Goal: Obtain resource: Download file/media

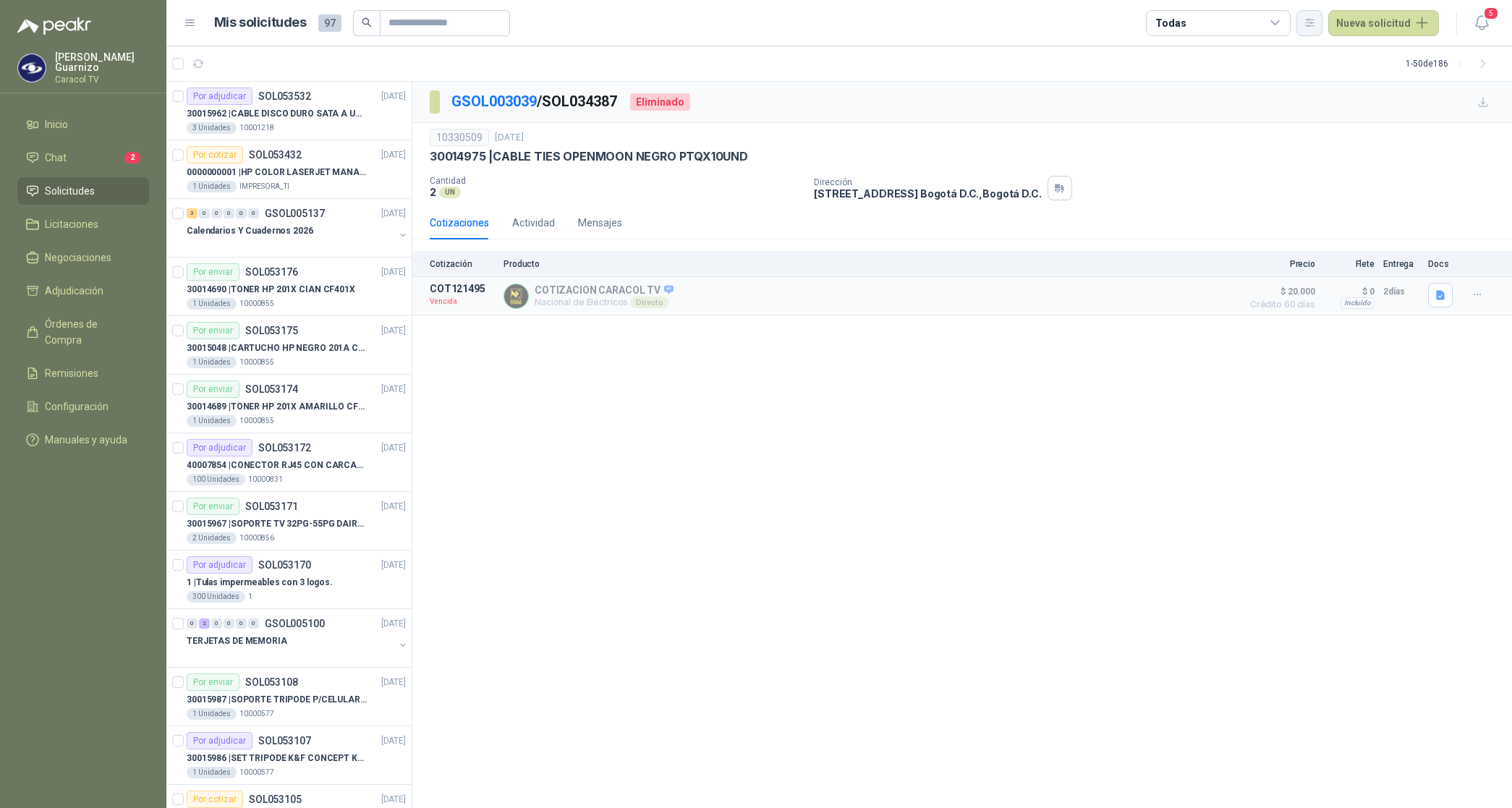
click at [1315, 17] on icon "button" at bounding box center [1309, 23] width 12 height 12
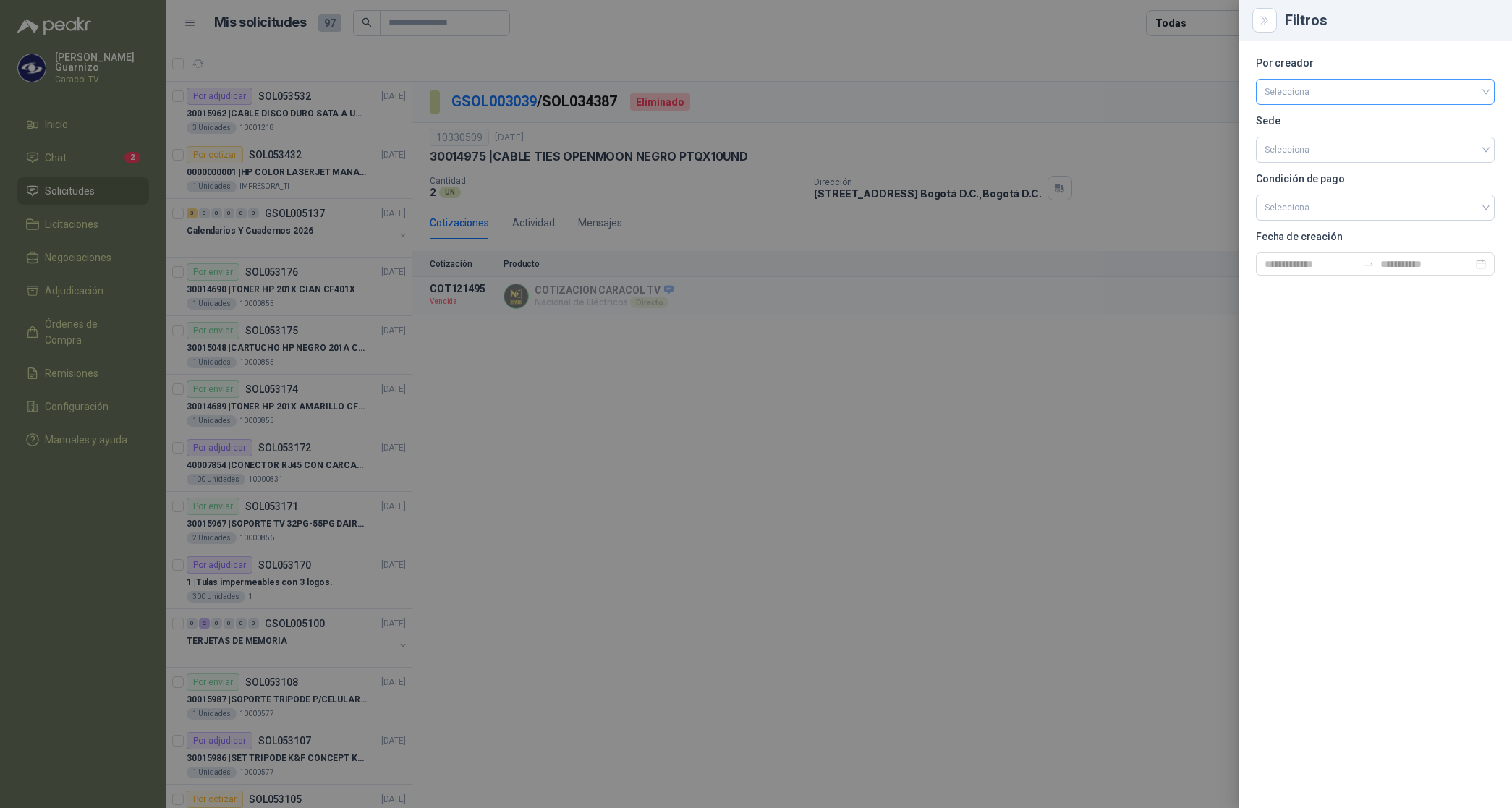
click at [1292, 92] on input "search" at bounding box center [1375, 90] width 222 height 22
click at [1310, 164] on div "[PERSON_NAME]" at bounding box center [1375, 168] width 216 height 16
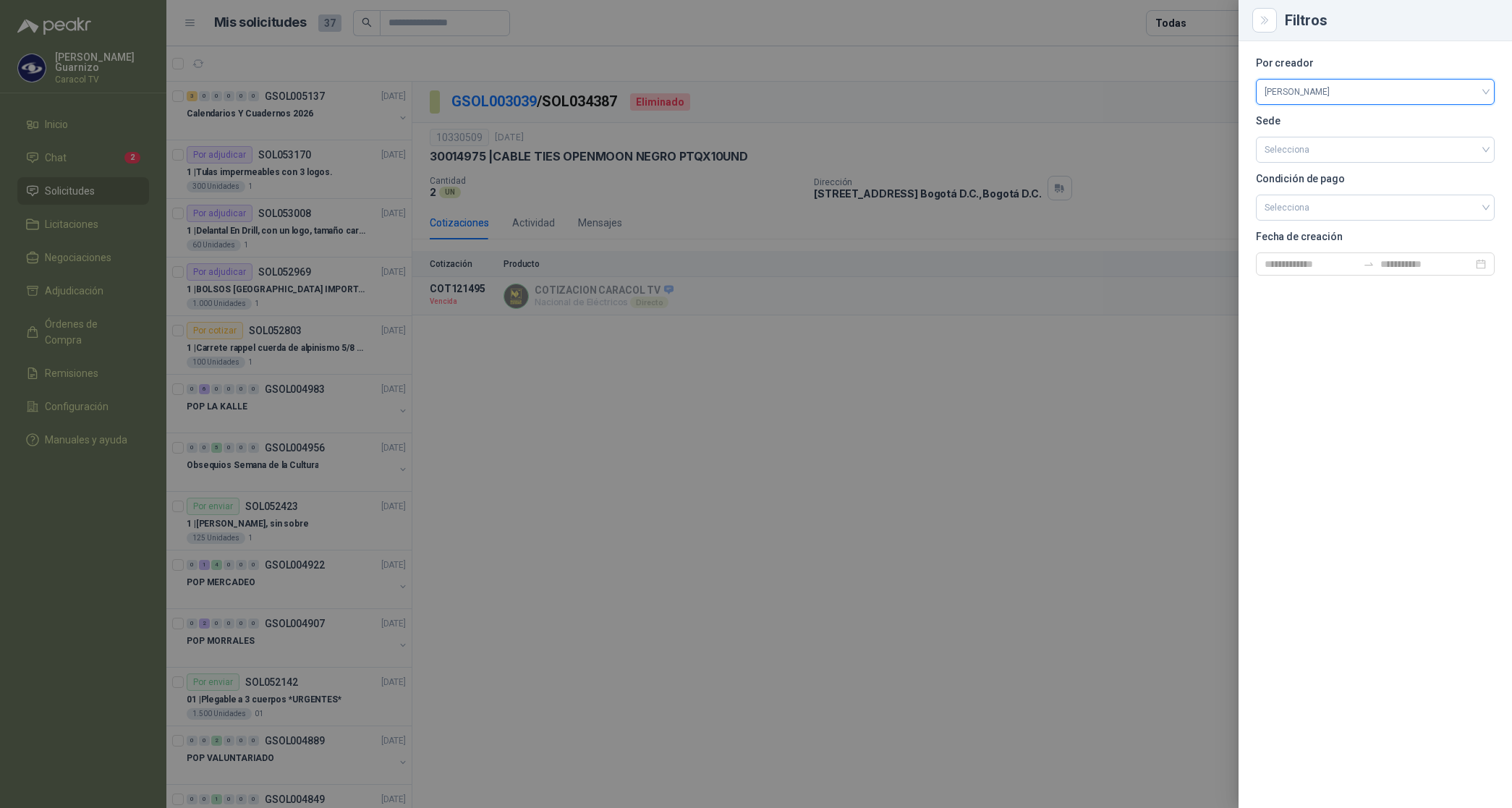
click at [1196, 22] on div at bounding box center [756, 404] width 1512 height 808
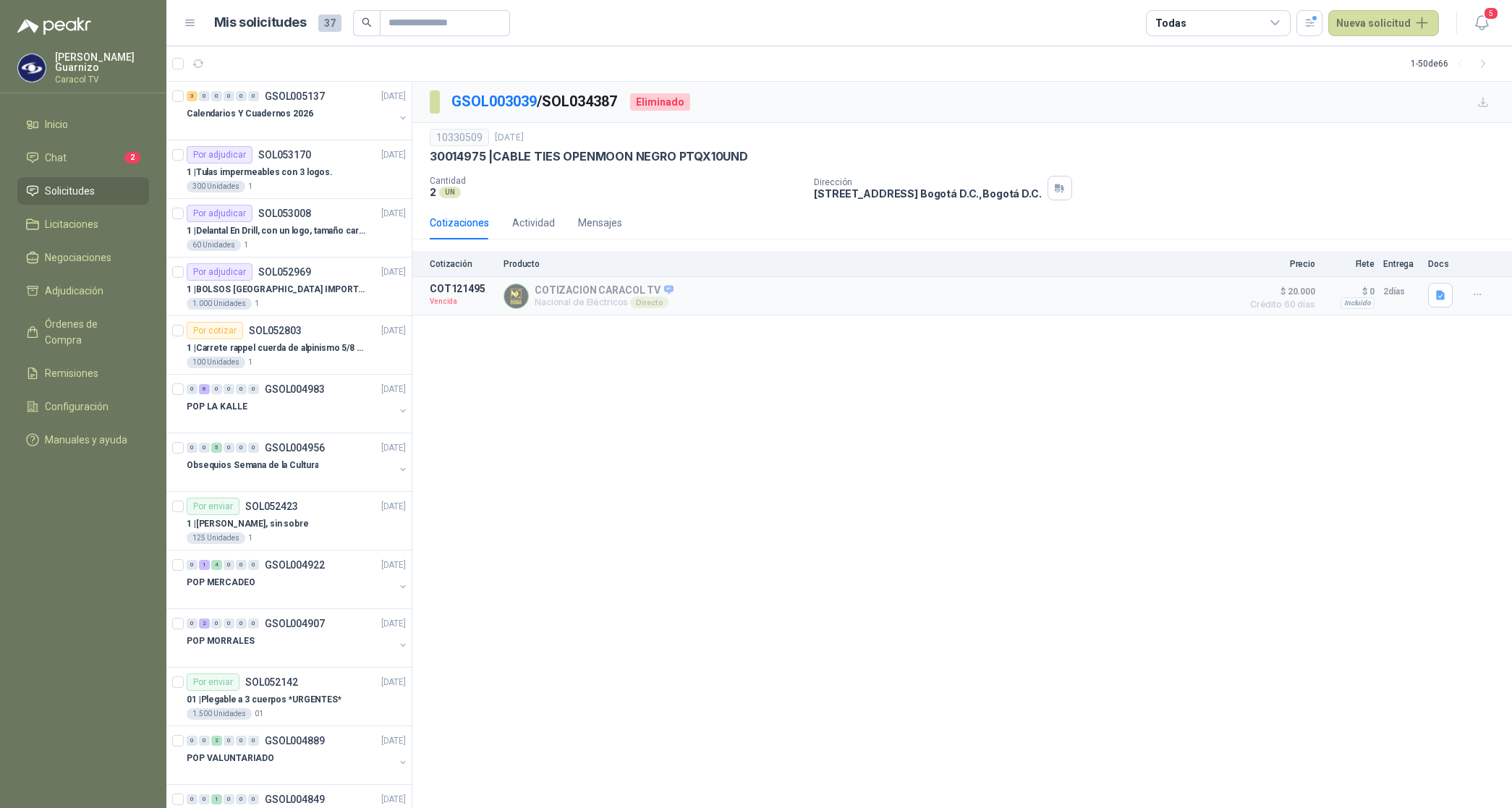
click at [1196, 23] on div "Todas" at bounding box center [1218, 23] width 145 height 26
click at [1208, 76] on button "4 Por cotizar" at bounding box center [1222, 82] width 131 height 23
click at [1212, 101] on button "14 Por adjudicar" at bounding box center [1222, 108] width 131 height 23
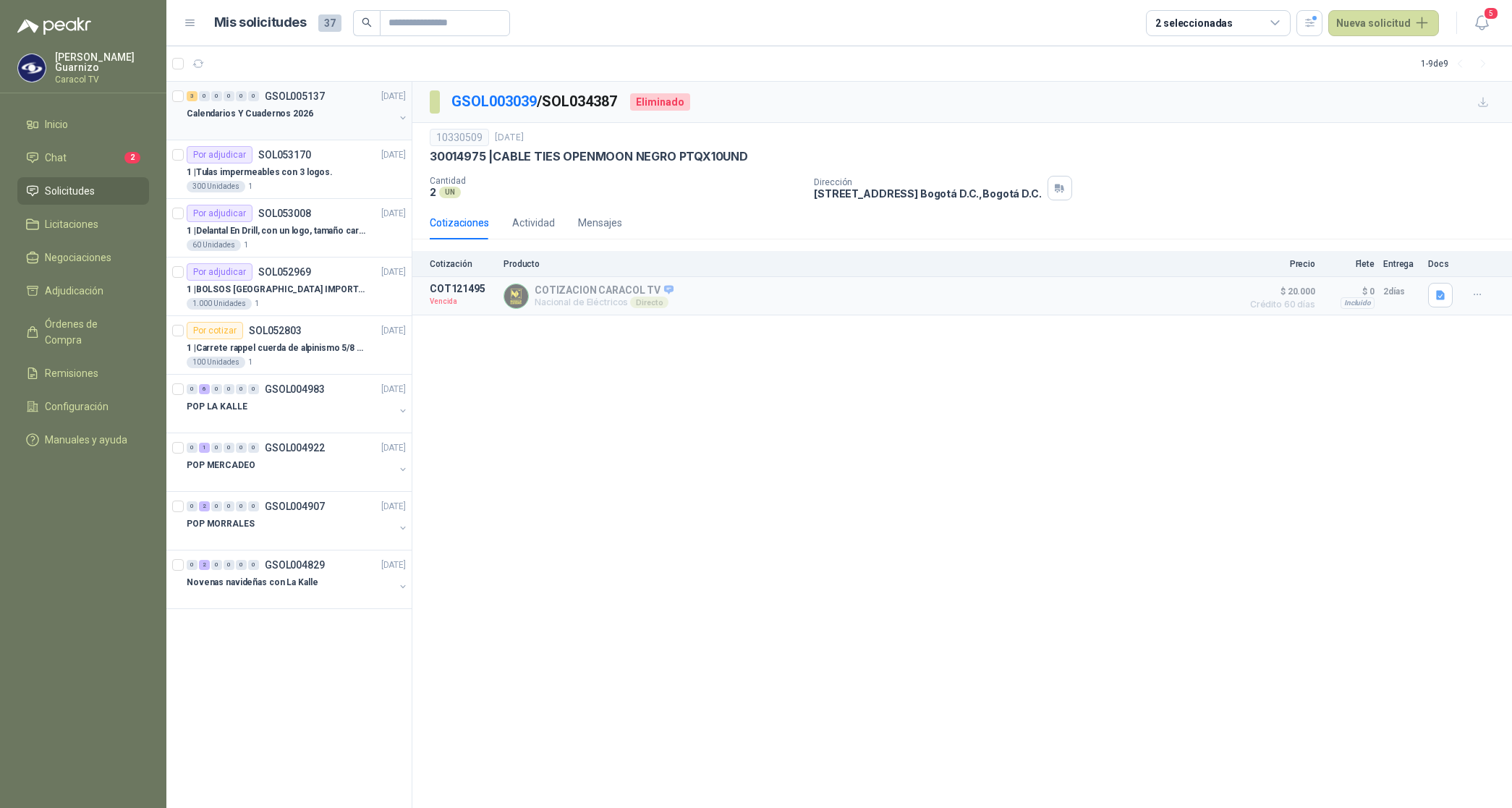
click at [265, 119] on p "Calendarios Y Cuadernos 2026" at bounding box center [249, 114] width 127 height 14
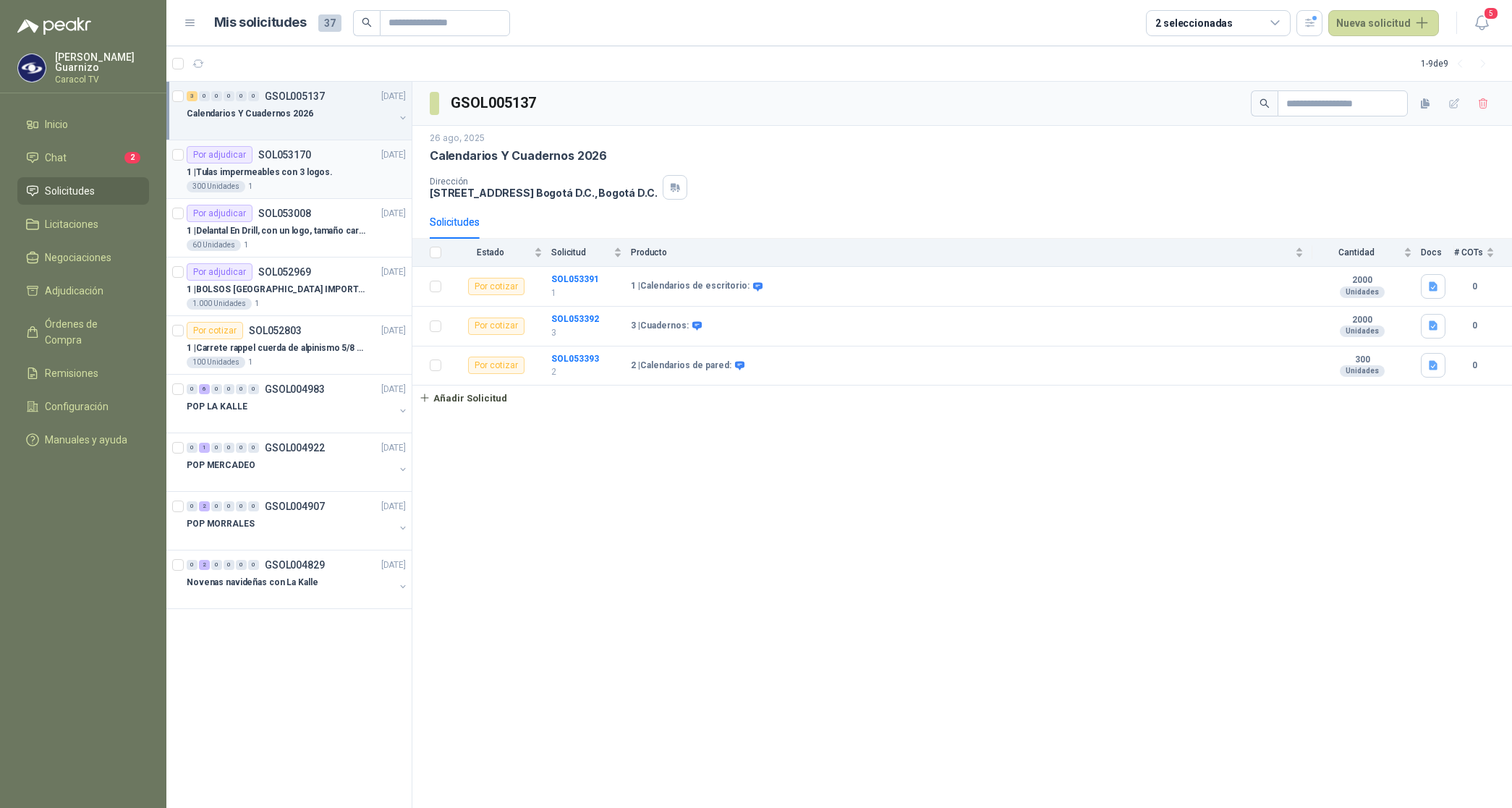
click at [276, 179] on div "1 | Tulas impermeables con 3 logos." at bounding box center [296, 172] width 219 height 17
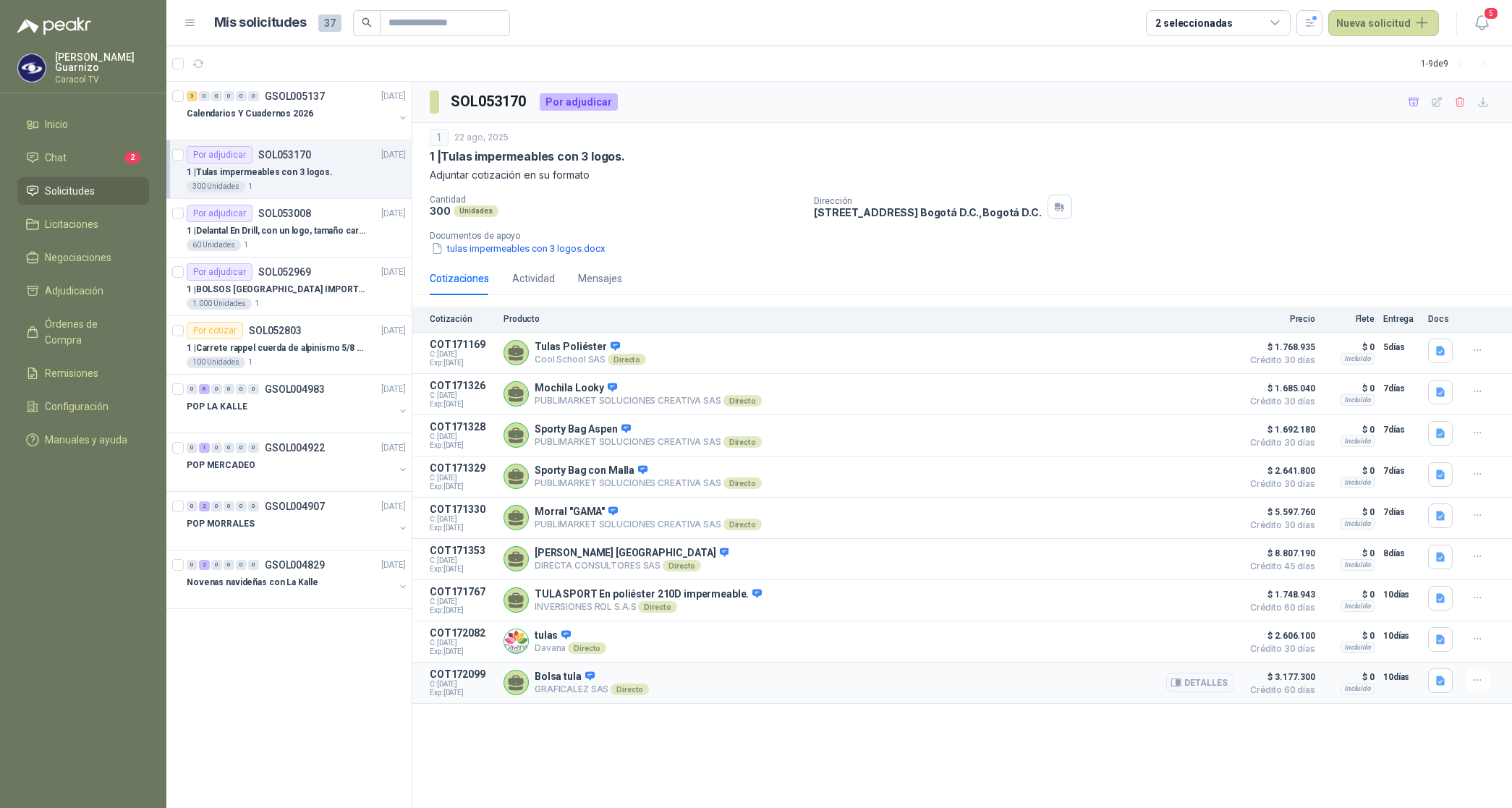
click at [569, 695] on p "GRAFICALEZ SAS Directo" at bounding box center [592, 689] width 114 height 11
click at [1435, 686] on icon "button" at bounding box center [1441, 681] width 12 height 12
click at [1266, 658] on button "COTIZACIÓN-00-1394 - CARACOL TELEVISIÓN TULAS.pdf" at bounding box center [1313, 659] width 262 height 15
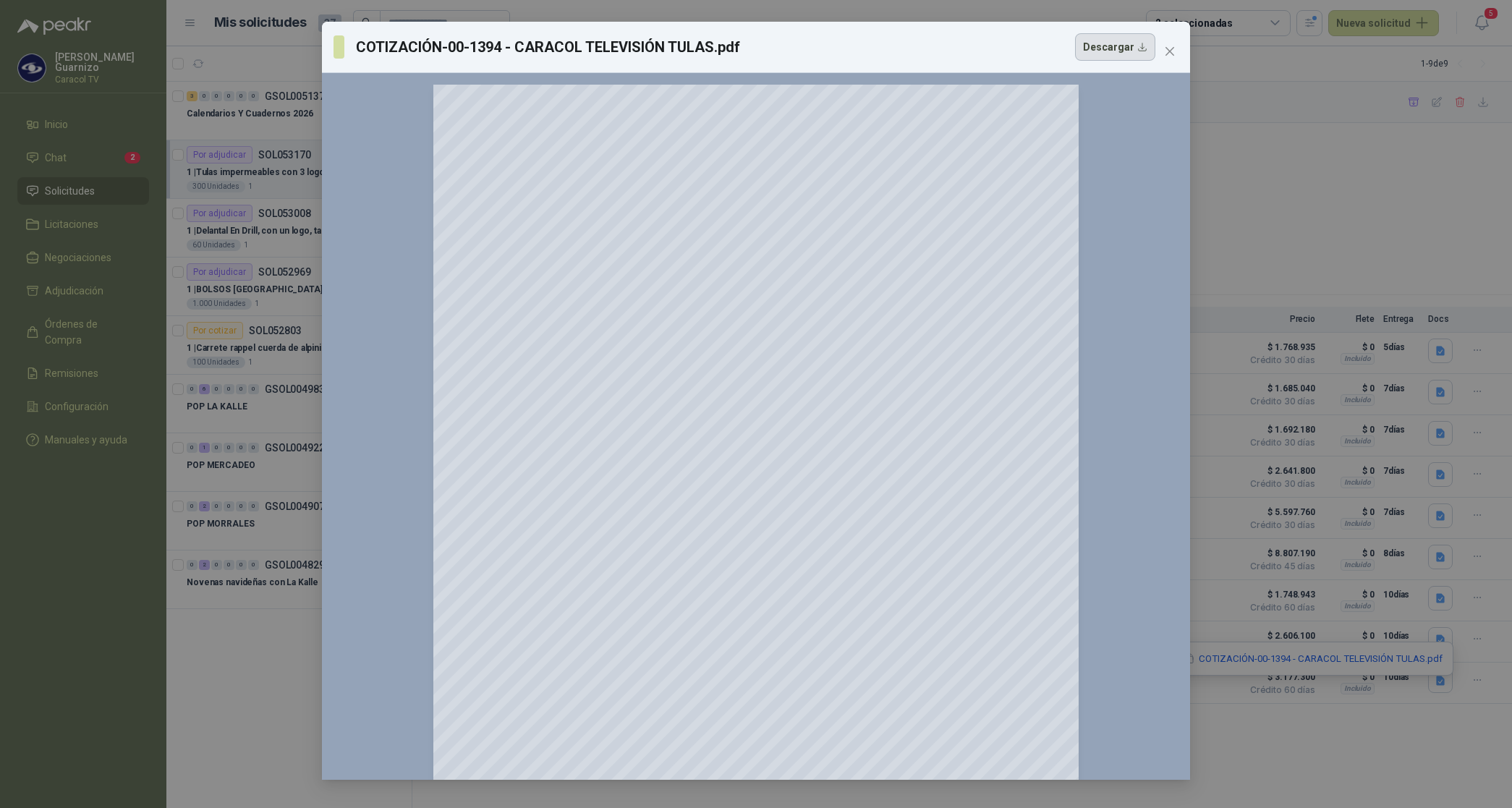
click at [1103, 56] on button "Descargar" at bounding box center [1115, 47] width 80 height 28
click at [1172, 44] on button "Close" at bounding box center [1169, 51] width 23 height 23
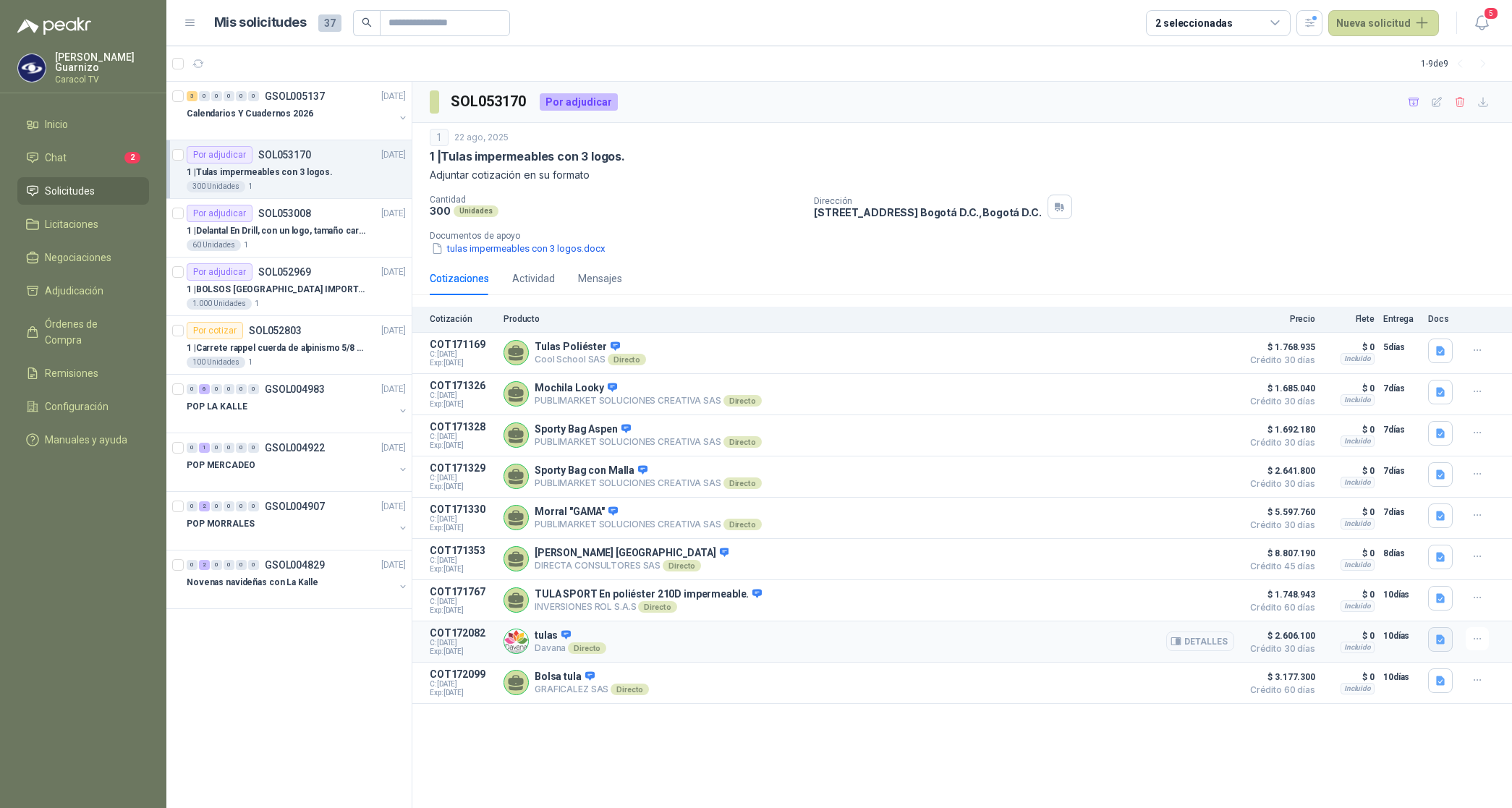
click at [1437, 644] on icon "button" at bounding box center [1441, 639] width 9 height 10
click at [1362, 608] on button "Davana - Cotización Caracol tulas 2208 pptx.pdf" at bounding box center [1332, 616] width 223 height 15
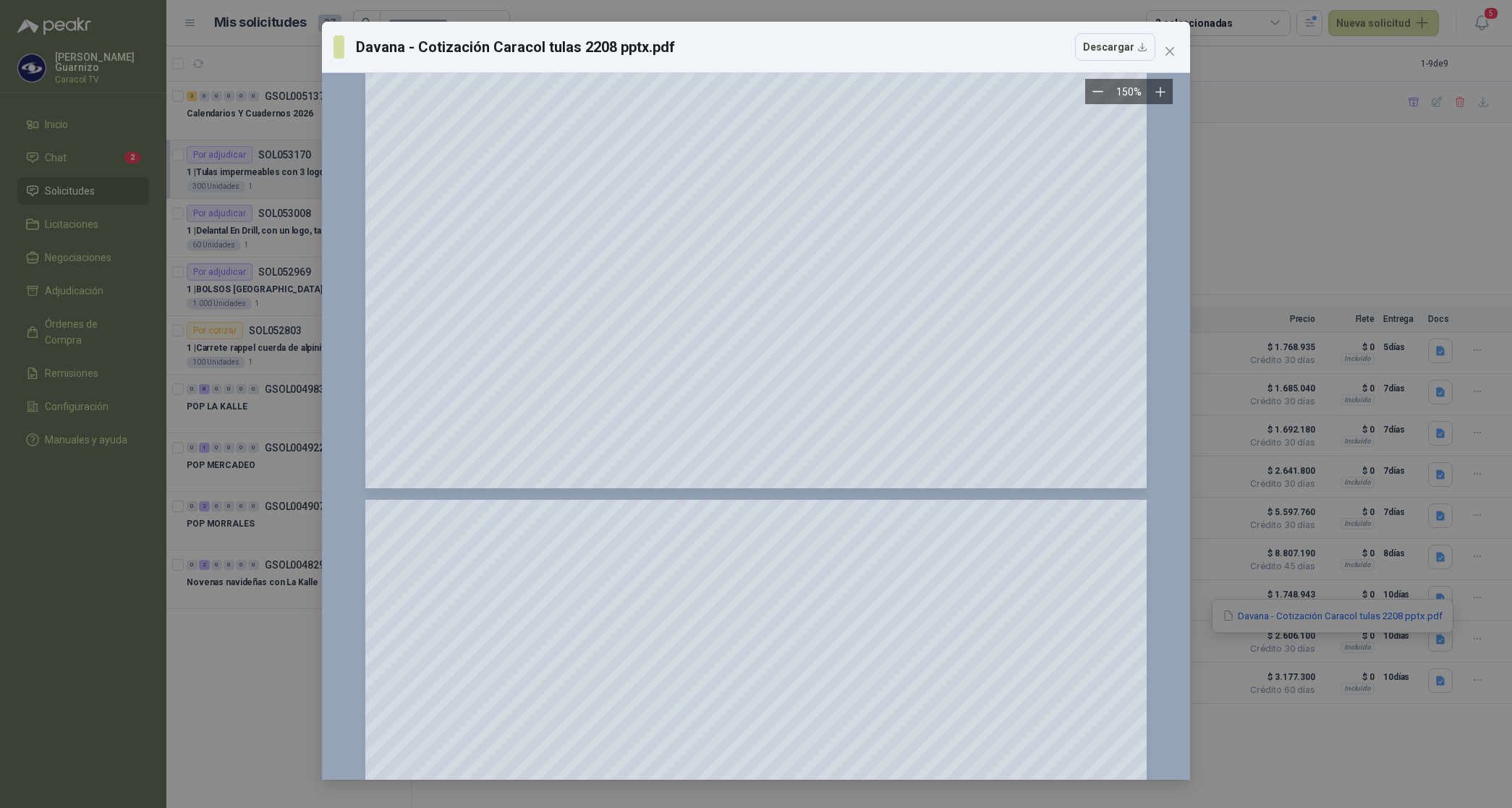
scroll to position [181, 0]
click at [1107, 48] on button "Descargar" at bounding box center [1115, 47] width 80 height 28
click at [1170, 46] on icon "close" at bounding box center [1169, 51] width 11 height 11
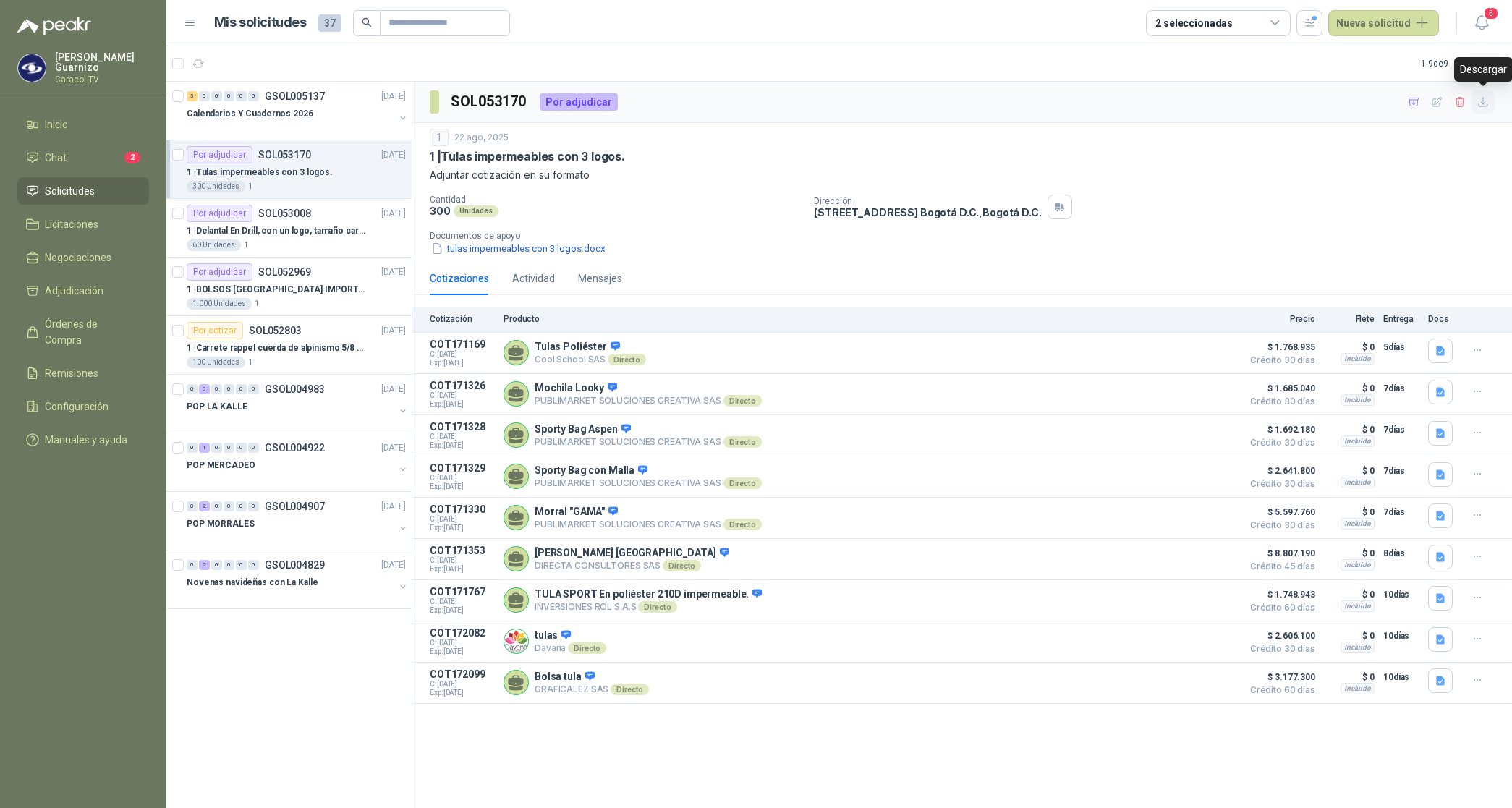
click at [1483, 106] on icon "button" at bounding box center [1483, 102] width 12 height 12
click at [1405, 101] on button "button" at bounding box center [1413, 101] width 23 height 23
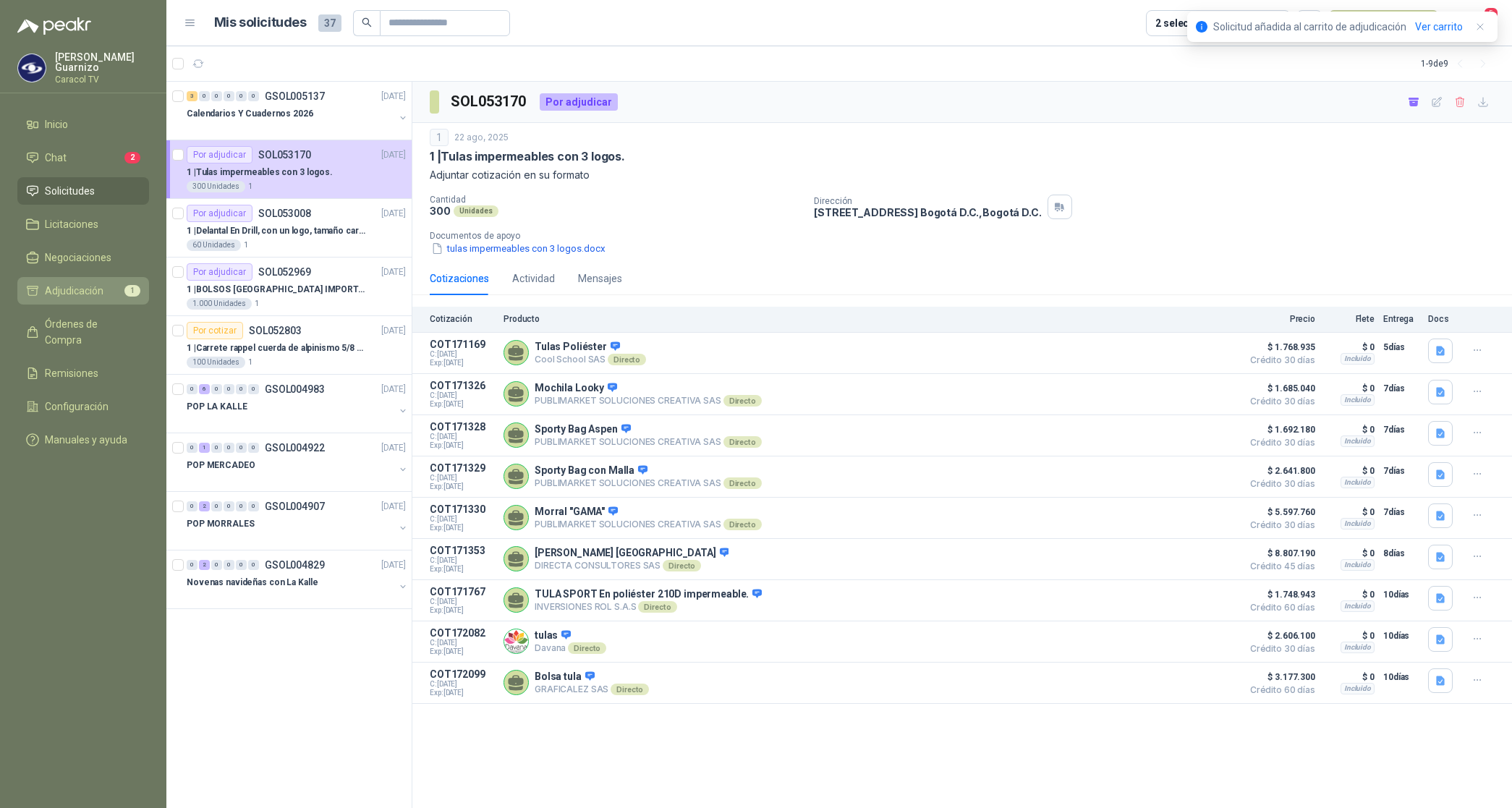
click at [94, 283] on span "Adjudicación" at bounding box center [74, 291] width 59 height 16
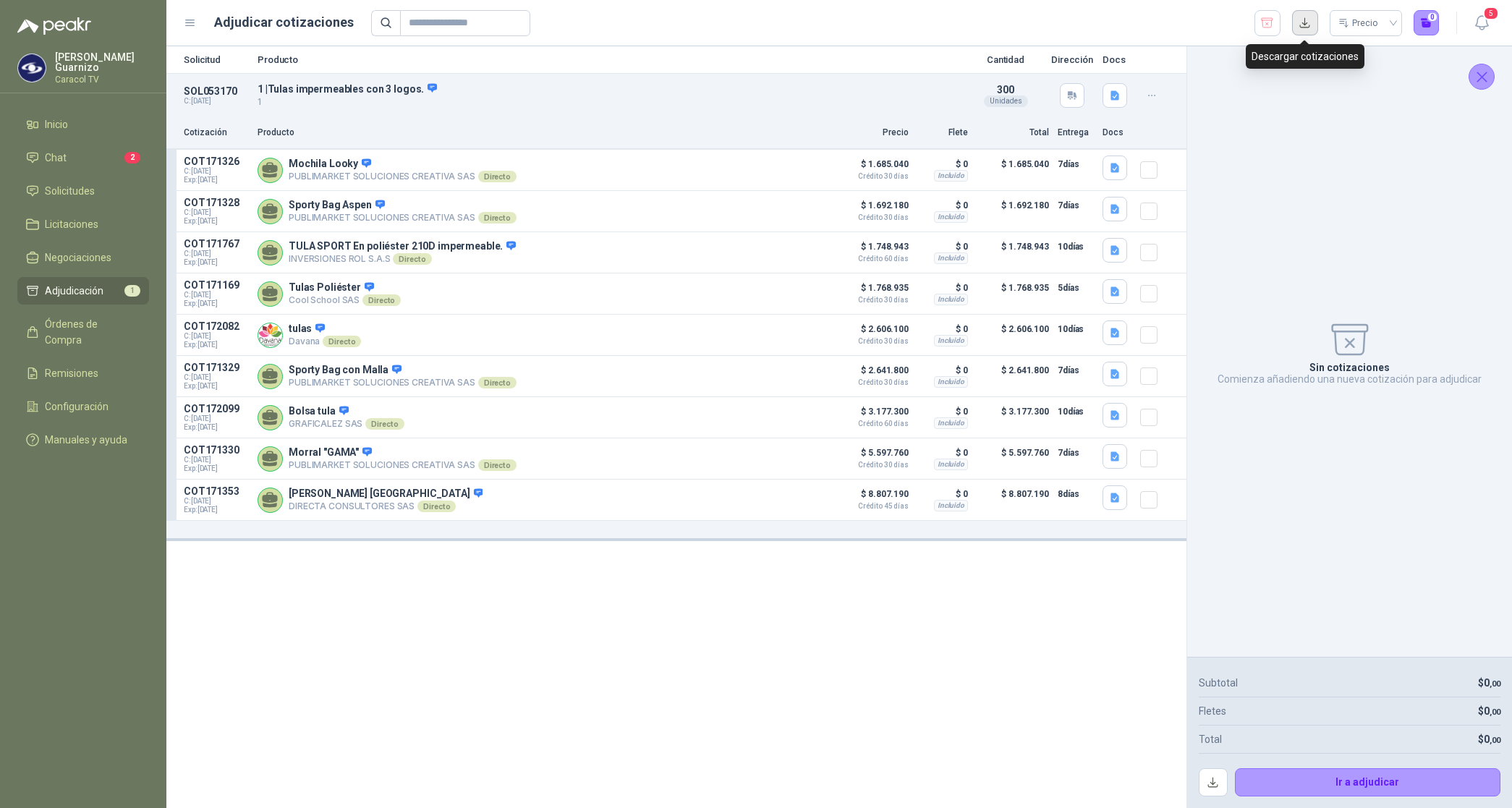
click at [1306, 20] on button "button" at bounding box center [1305, 23] width 26 height 26
